Goal: Task Accomplishment & Management: Manage account settings

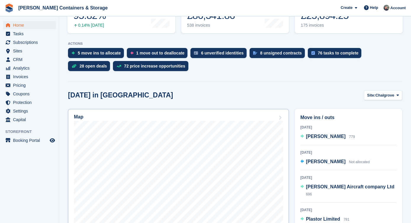
scroll to position [142, 0]
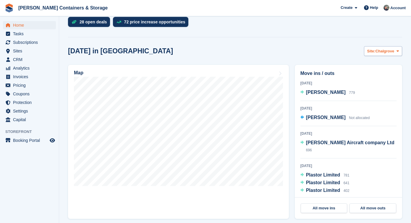
click at [388, 55] on button "Site: Chalgrove" at bounding box center [383, 51] width 38 height 10
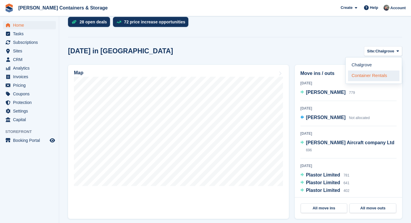
click at [381, 80] on link "Container Rentals" at bounding box center [373, 75] width 51 height 11
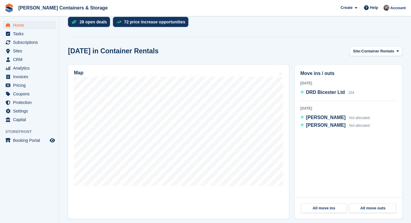
scroll to position [0, 0]
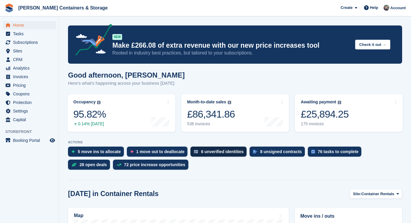
click at [216, 156] on div "6 unverified identities" at bounding box center [218, 151] width 56 height 10
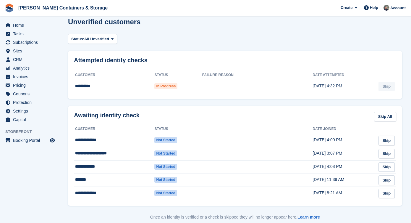
scroll to position [12, 0]
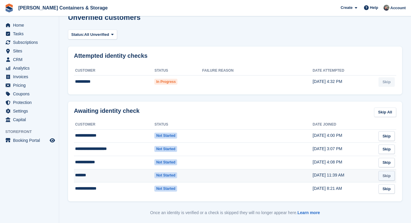
click at [386, 175] on link "Skip" at bounding box center [386, 176] width 16 height 10
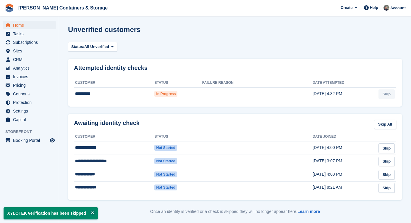
click at [35, 27] on span "Home" at bounding box center [30, 25] width 35 height 8
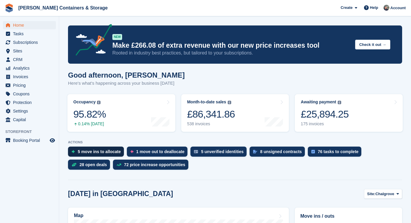
click at [91, 151] on div "5 move ins to allocate" at bounding box center [99, 151] width 43 height 5
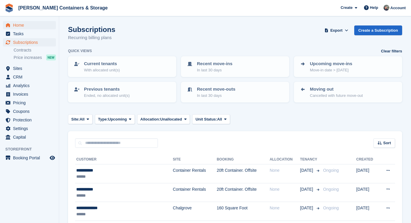
click at [37, 25] on span "Home" at bounding box center [30, 25] width 35 height 8
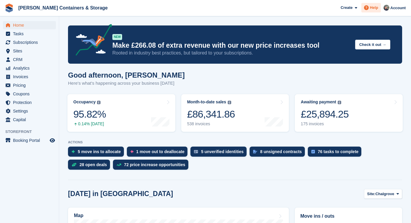
click at [366, 7] on icon at bounding box center [366, 7] width 5 height 5
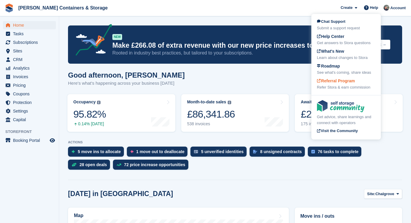
click at [339, 80] on span "Referral Program" at bounding box center [336, 80] width 38 height 5
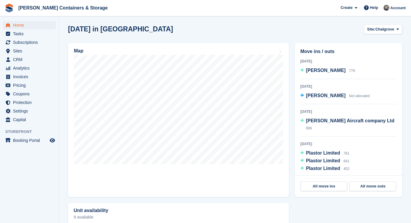
scroll to position [137, 0]
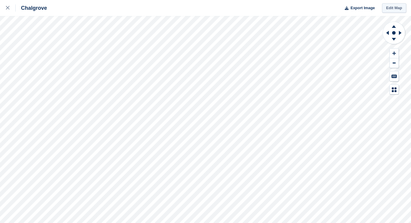
click at [396, 9] on link "Edit Map" at bounding box center [394, 8] width 24 height 10
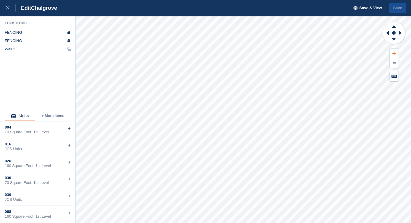
click at [394, 53] on icon at bounding box center [394, 53] width 4 height 4
click at [385, 35] on icon at bounding box center [386, 32] width 7 height 15
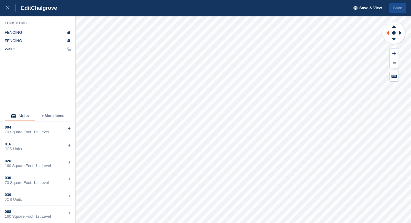
click at [385, 35] on icon at bounding box center [386, 32] width 7 height 15
click at [393, 29] on icon at bounding box center [393, 25] width 15 height 7
click at [393, 7] on button "Save" at bounding box center [397, 8] width 17 height 10
click at [8, 11] on div at bounding box center [11, 7] width 10 height 7
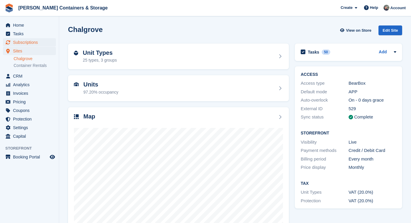
click at [37, 44] on span "Subscriptions" at bounding box center [30, 42] width 35 height 8
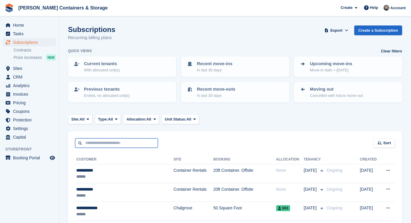
click at [105, 140] on input "text" at bounding box center [116, 143] width 83 height 10
type input "****"
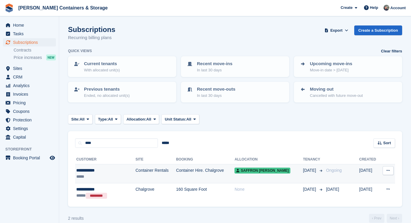
click at [168, 172] on td "Container Rentals" at bounding box center [155, 173] width 41 height 19
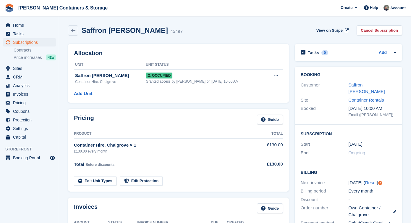
click at [359, 87] on div "Saffron Todd" at bounding box center [372, 88] width 48 height 13
click at [359, 85] on link "Saffron Todd" at bounding box center [366, 88] width 36 height 12
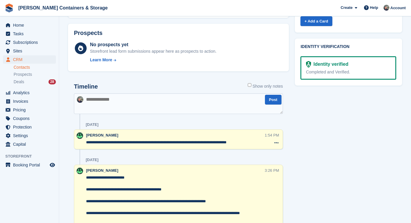
scroll to position [331, 0]
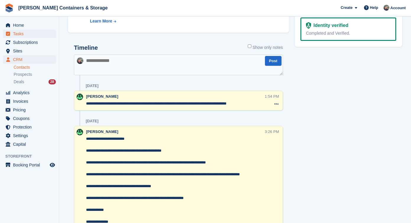
click at [26, 33] on span "Tasks" at bounding box center [30, 34] width 35 height 8
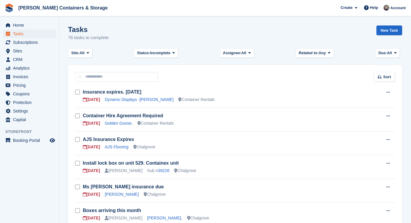
click at [26, 25] on span "Home" at bounding box center [30, 25] width 35 height 8
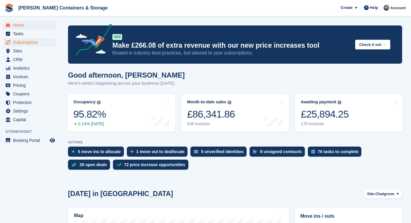
click at [30, 44] on span "Subscriptions" at bounding box center [30, 42] width 35 height 8
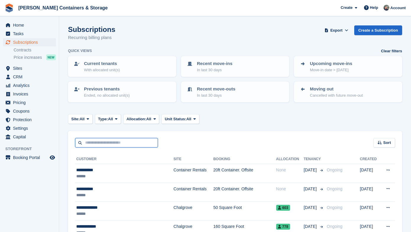
click at [105, 144] on input "text" at bounding box center [116, 143] width 83 height 10
paste input "**********"
type input "**********"
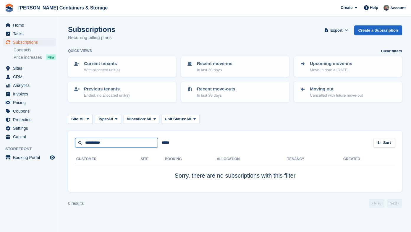
click at [86, 141] on input "**********" at bounding box center [116, 143] width 83 height 10
type input "**********"
click at [30, 77] on span "CRM" at bounding box center [30, 77] width 35 height 8
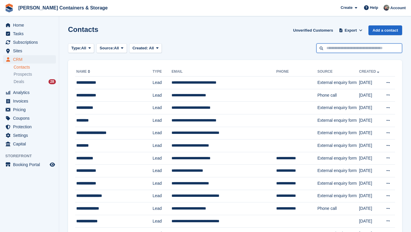
click at [351, 46] on input "text" at bounding box center [359, 48] width 86 height 10
paste input "**********"
click at [325, 47] on input "**********" at bounding box center [359, 48] width 86 height 10
type input "**********"
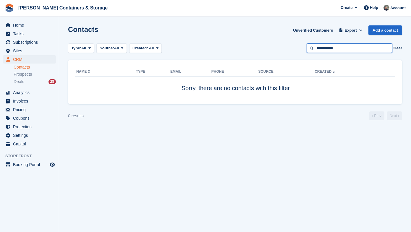
drag, startPoint x: 332, startPoint y: 49, endPoint x: 285, endPoint y: 49, distance: 46.7
click at [286, 49] on div "Type: All All Lead Customer Source: All All Storefront Backoffice Pre-Opening i…" at bounding box center [235, 48] width 334 height 10
type input "****"
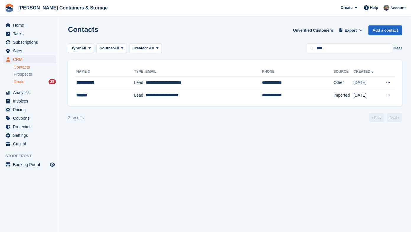
click at [20, 80] on span "Deals" at bounding box center [19, 82] width 11 height 6
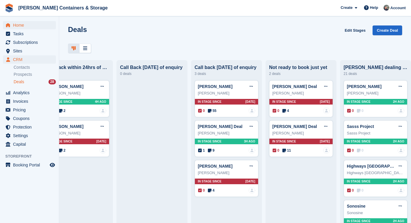
click at [30, 27] on span "Home" at bounding box center [30, 25] width 35 height 8
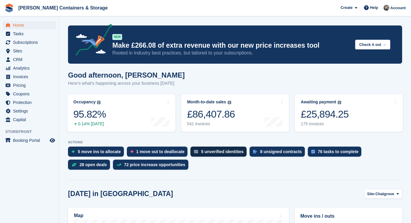
click at [223, 154] on div "5 unverified identities" at bounding box center [218, 151] width 56 height 10
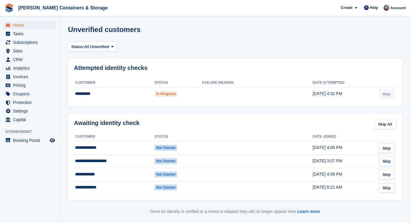
click at [35, 27] on span "Home" at bounding box center [30, 25] width 35 height 8
